Goal: Transaction & Acquisition: Purchase product/service

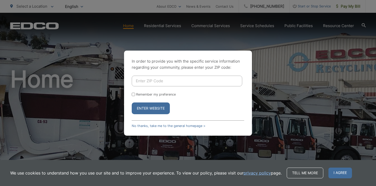
click at [145, 82] on input "Enter ZIP Code" at bounding box center [187, 81] width 111 height 11
type input "92118"
click at [134, 95] on input "Remember my preference" at bounding box center [133, 94] width 3 height 3
checkbox input "true"
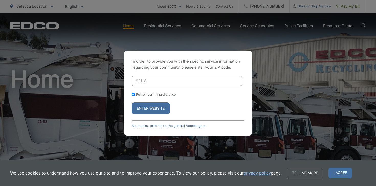
click at [147, 114] on button "Enter Website" at bounding box center [151, 109] width 38 height 12
click at [147, 110] on button "Enter Website" at bounding box center [151, 109] width 38 height 12
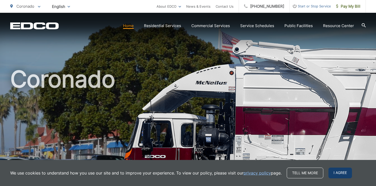
click at [348, 174] on span "I agree" at bounding box center [341, 173] width 24 height 11
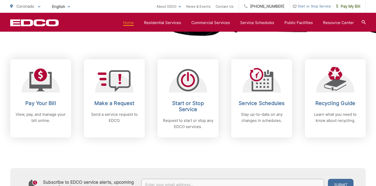
scroll to position [204, 0]
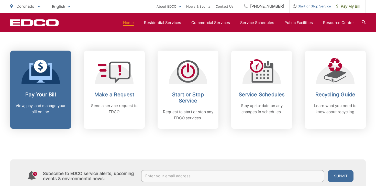
click at [40, 85] on link "Pay Your Bill View, pay, and manage your bill online." at bounding box center [40, 90] width 61 height 78
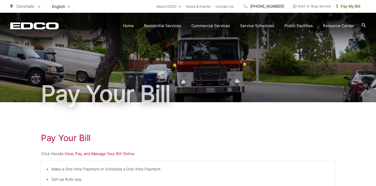
scroll to position [76, 0]
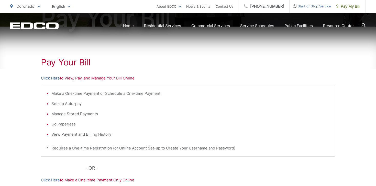
click at [54, 78] on link "Click Here" at bounding box center [50, 78] width 19 height 6
click at [19, 84] on div "Pay Your Bill Click Here to View, Pay, and Manage Your Bill Online Make a One-t…" at bounding box center [188, 142] width 376 height 230
click at [53, 79] on link "Click Here" at bounding box center [50, 78] width 19 height 6
